Goal: Task Accomplishment & Management: Use online tool/utility

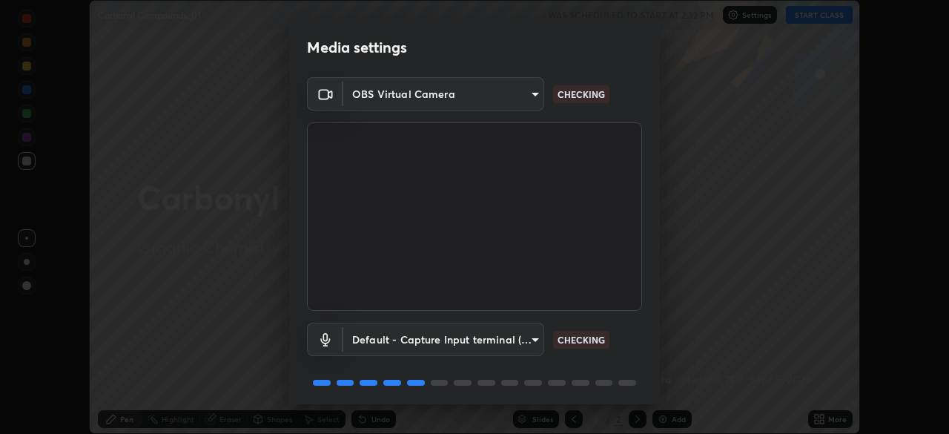
scroll to position [53, 0]
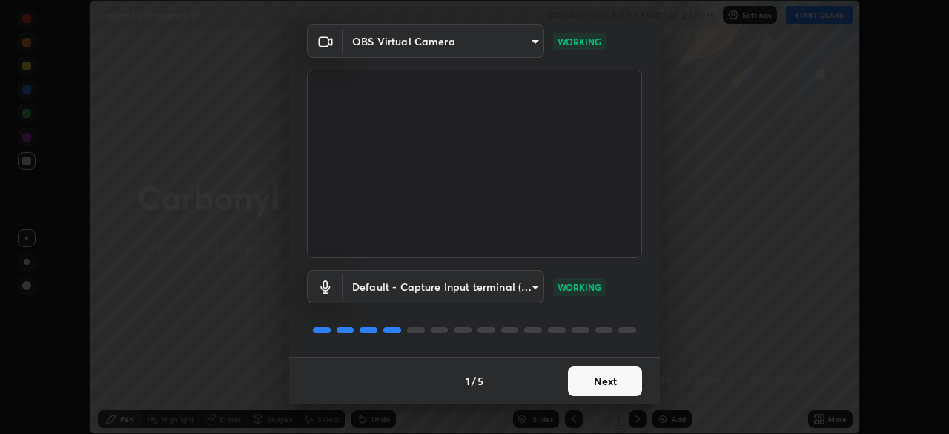
click at [605, 378] on button "Next" at bounding box center [605, 381] width 74 height 30
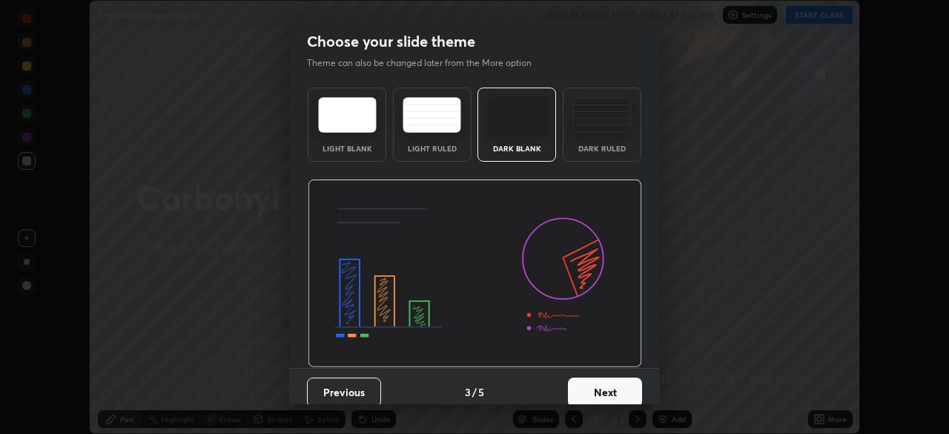
click at [602, 386] on button "Next" at bounding box center [605, 392] width 74 height 30
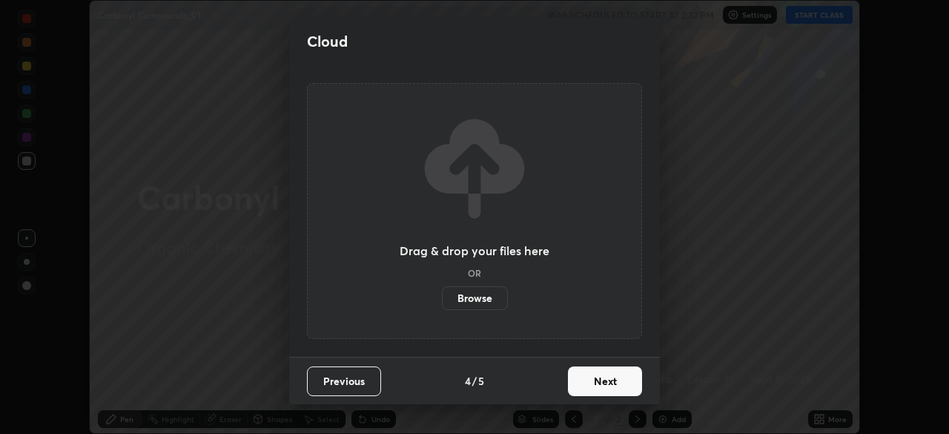
click at [601, 389] on button "Next" at bounding box center [605, 381] width 74 height 30
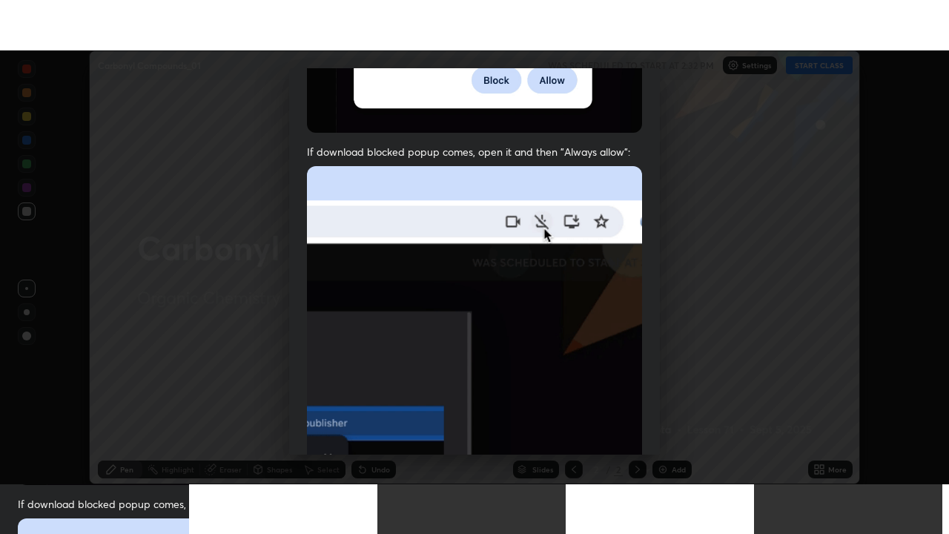
scroll to position [355, 0]
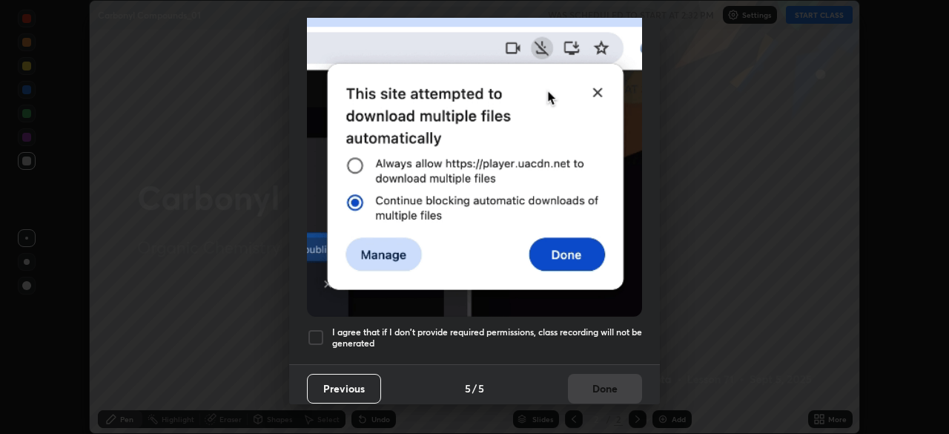
click at [308, 334] on div at bounding box center [316, 337] width 18 height 18
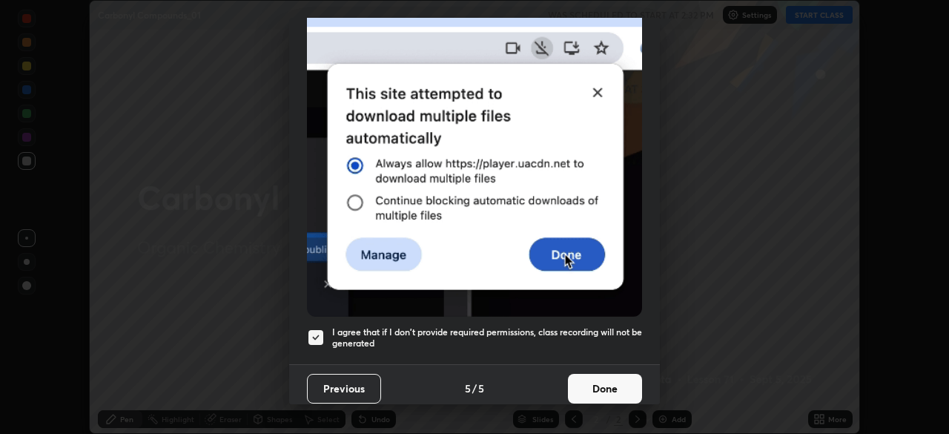
click at [588, 387] on button "Done" at bounding box center [605, 388] width 74 height 30
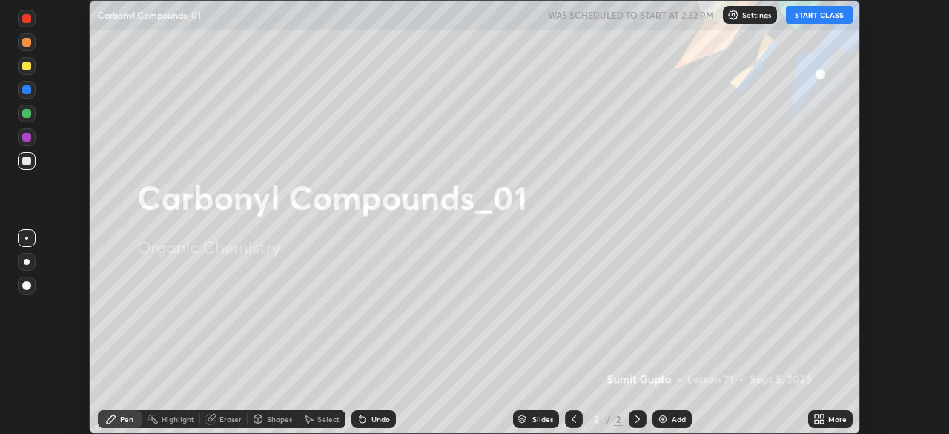
click at [809, 12] on button "START CLASS" at bounding box center [819, 15] width 67 height 18
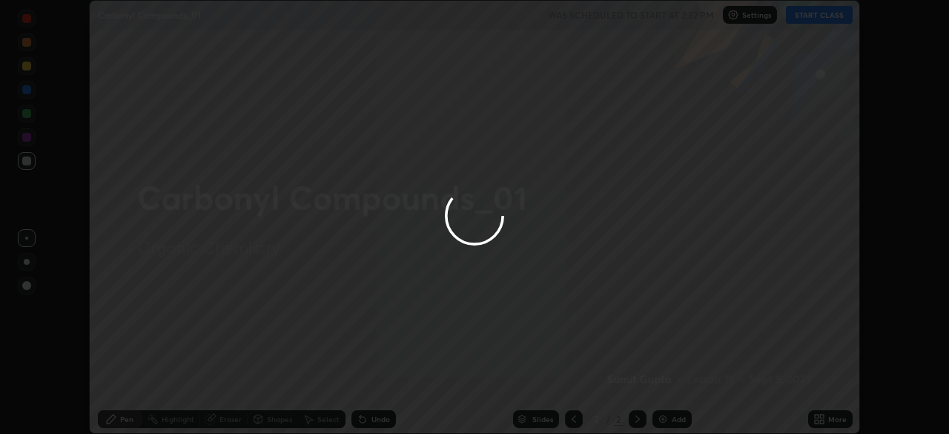
click at [826, 420] on div at bounding box center [474, 217] width 949 height 434
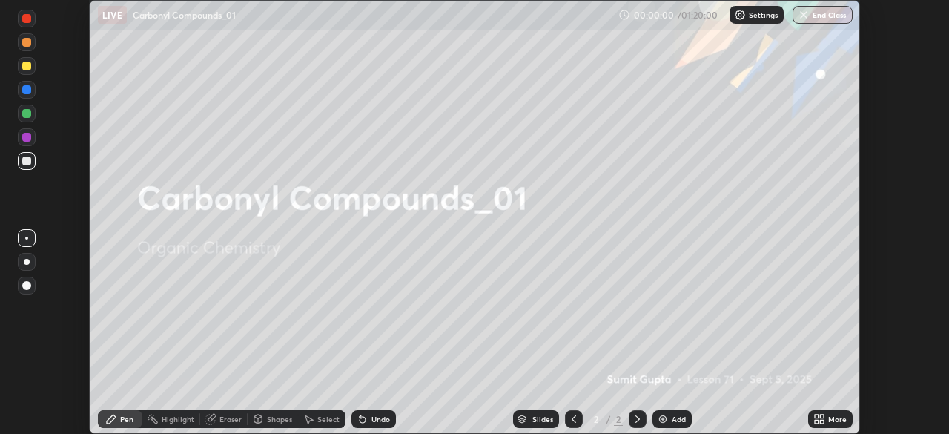
click at [821, 419] on icon at bounding box center [819, 419] width 12 height 12
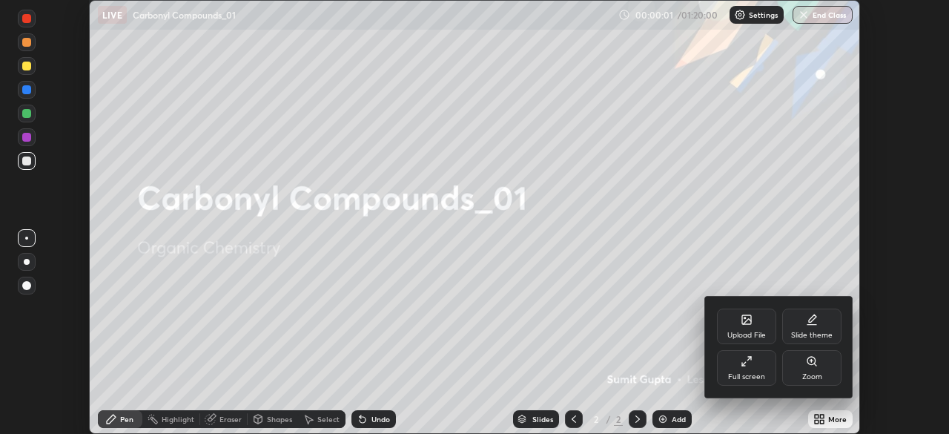
click at [742, 365] on icon at bounding box center [744, 364] width 4 height 4
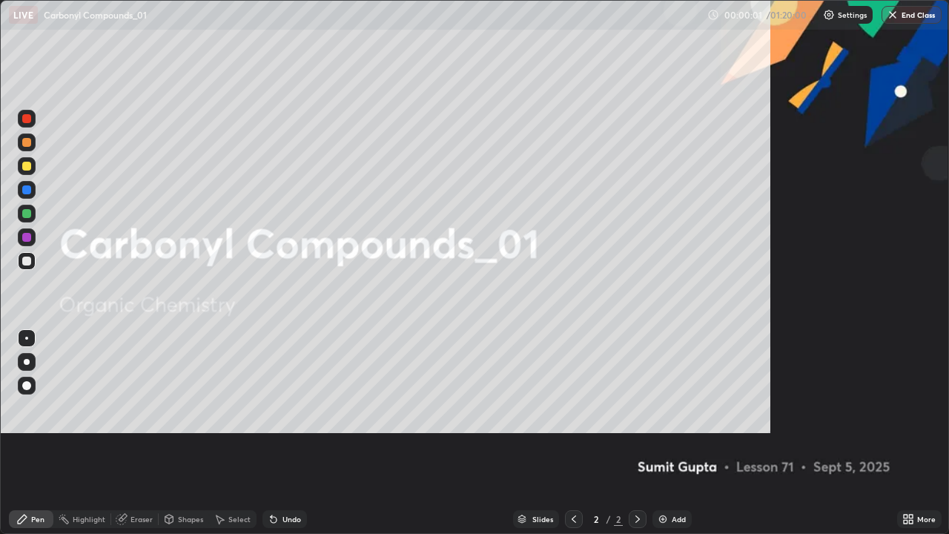
scroll to position [534, 949]
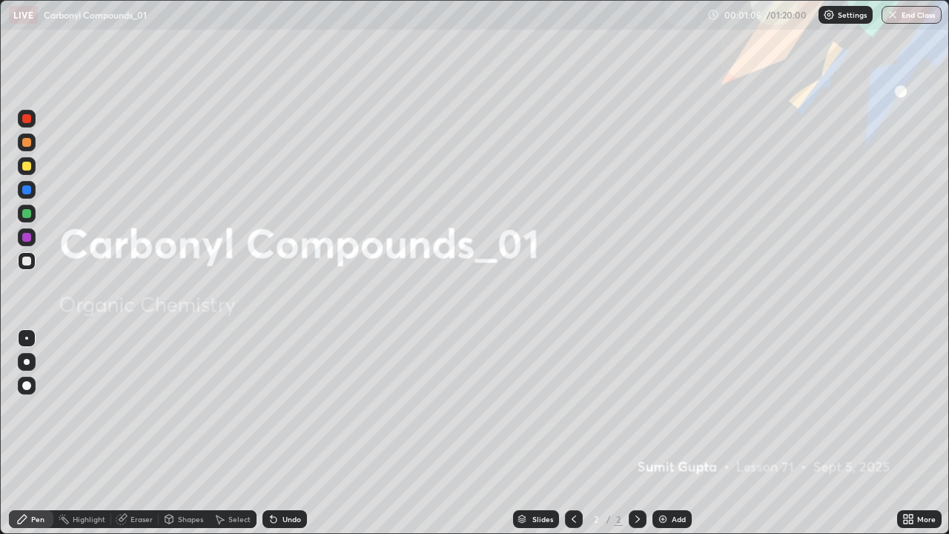
click at [18, 366] on div at bounding box center [27, 362] width 18 height 18
click at [666, 433] on img at bounding box center [663, 519] width 12 height 12
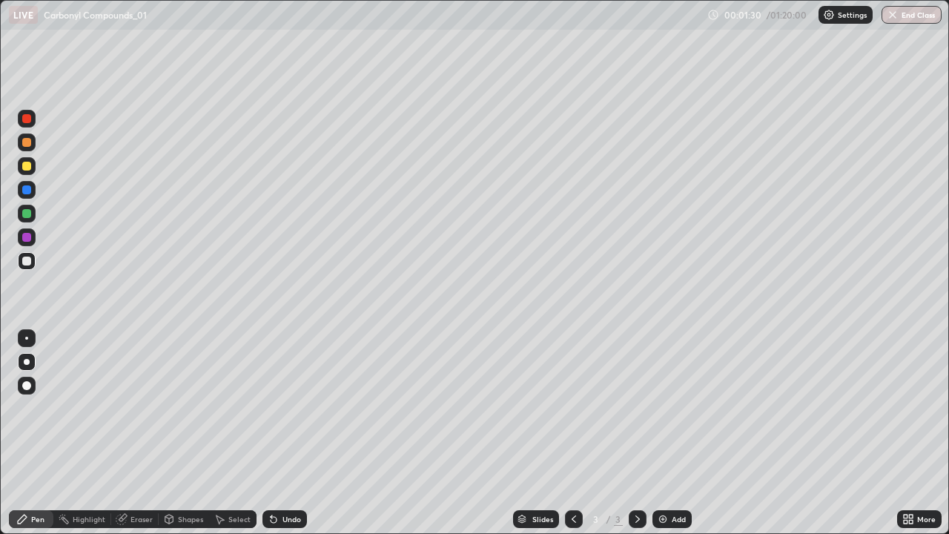
click at [33, 169] on div at bounding box center [27, 166] width 18 height 18
click at [28, 256] on div at bounding box center [26, 260] width 9 height 9
click at [30, 236] on div at bounding box center [26, 237] width 9 height 9
click at [637, 433] on icon at bounding box center [637, 519] width 12 height 12
click at [668, 433] on div "Add" at bounding box center [671, 519] width 39 height 18
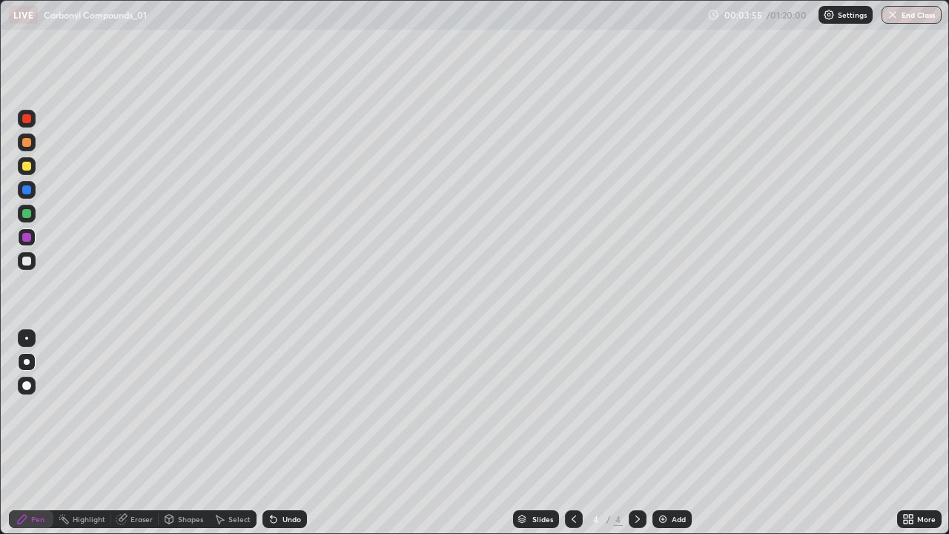
click at [672, 433] on div "Add" at bounding box center [678, 518] width 14 height 7
click at [22, 157] on div at bounding box center [27, 166] width 18 height 18
click at [669, 433] on div "Add" at bounding box center [671, 519] width 39 height 18
click at [24, 259] on div at bounding box center [26, 260] width 9 height 9
click at [27, 165] on div at bounding box center [26, 166] width 9 height 9
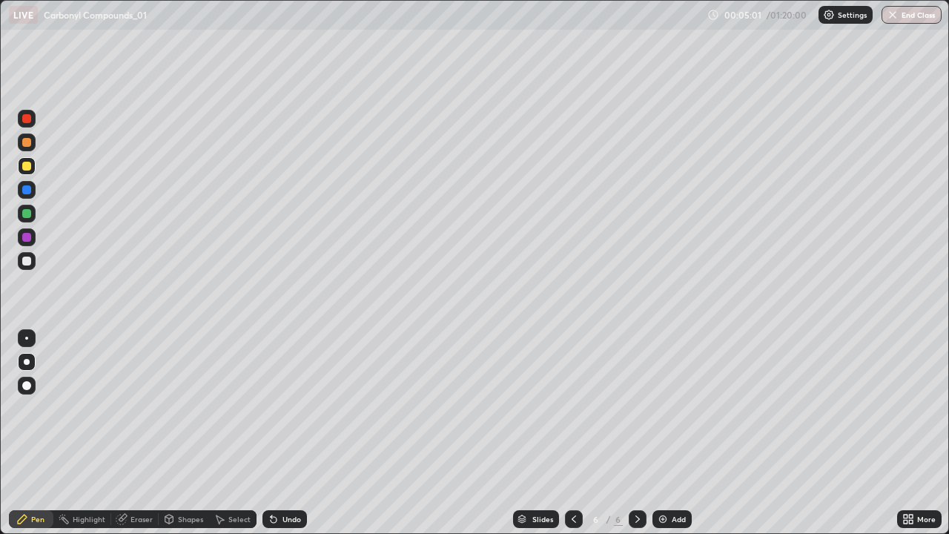
click at [24, 189] on div at bounding box center [26, 189] width 9 height 9
click at [25, 173] on div at bounding box center [27, 166] width 18 height 18
click at [665, 433] on img at bounding box center [663, 519] width 12 height 12
click at [24, 166] on div at bounding box center [26, 166] width 9 height 9
click at [274, 433] on icon at bounding box center [274, 519] width 12 height 12
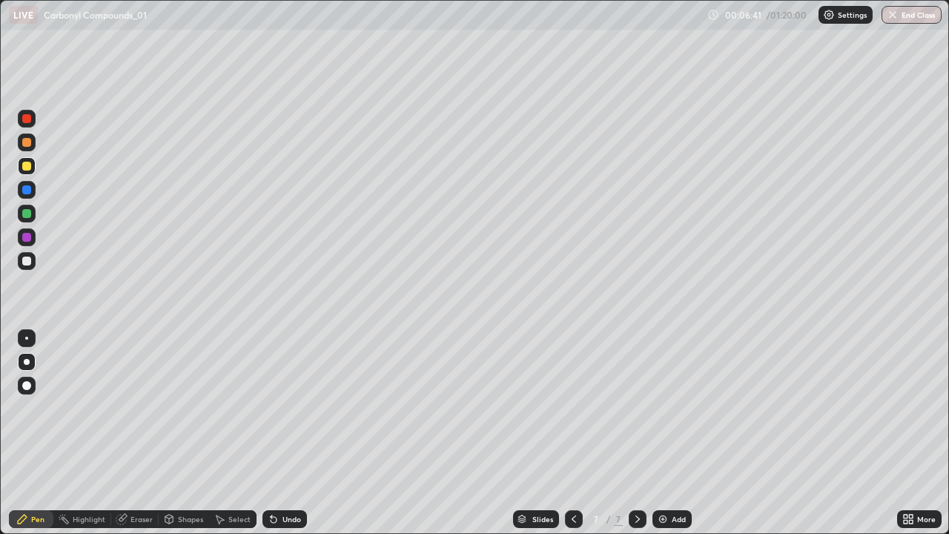
click at [28, 265] on div at bounding box center [26, 260] width 9 height 9
click at [27, 168] on div at bounding box center [26, 166] width 9 height 9
click at [24, 261] on div at bounding box center [26, 260] width 9 height 9
click at [19, 163] on div at bounding box center [27, 166] width 18 height 18
click at [668, 433] on div "Add" at bounding box center [671, 519] width 39 height 18
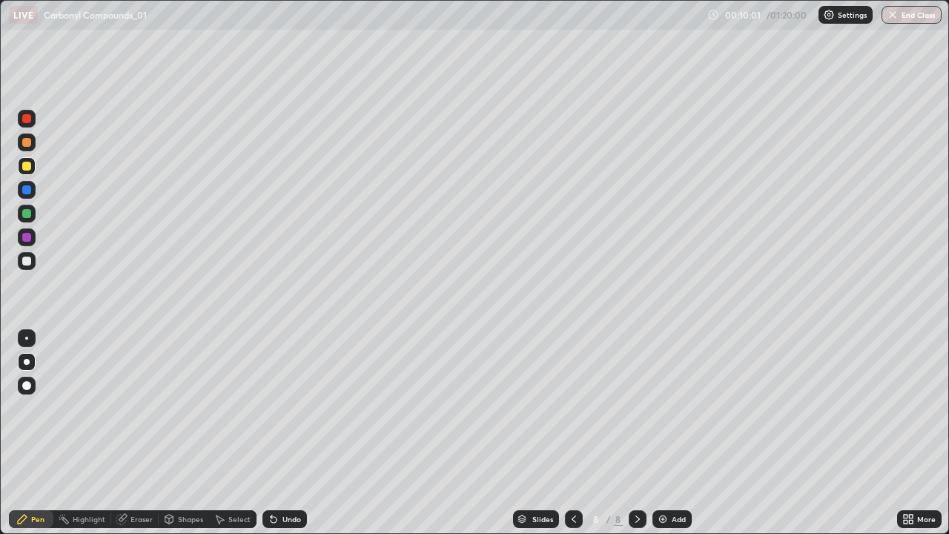
click at [30, 145] on div at bounding box center [26, 142] width 9 height 9
click at [284, 433] on div "Undo" at bounding box center [291, 518] width 19 height 7
click at [26, 239] on div at bounding box center [26, 237] width 9 height 9
click at [28, 170] on div at bounding box center [26, 166] width 9 height 9
click at [26, 264] on div at bounding box center [26, 260] width 9 height 9
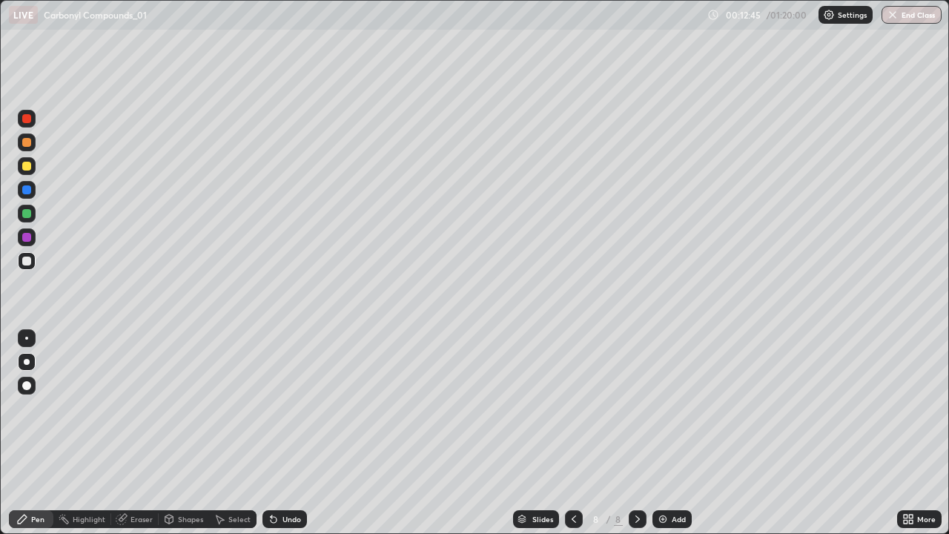
click at [282, 433] on div "Undo" at bounding box center [291, 518] width 19 height 7
click at [279, 433] on div "Undo" at bounding box center [284, 519] width 44 height 18
click at [277, 433] on div "Undo" at bounding box center [284, 519] width 44 height 18
click at [948, 279] on div "Setting up your live class" at bounding box center [474, 267] width 949 height 534
